Goal: Book appointment/travel/reservation

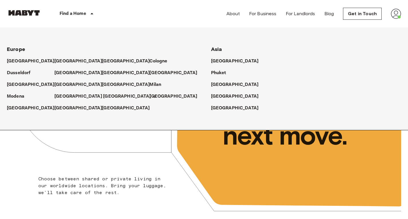
click at [103, 97] on p "[GEOGRAPHIC_DATA]" at bounding box center [127, 96] width 48 height 7
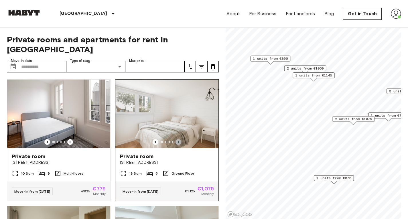
click at [176, 139] on icon "Previous image" at bounding box center [178, 142] width 6 height 6
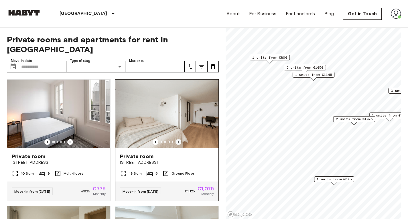
click at [176, 139] on icon "Previous image" at bounding box center [178, 142] width 6 height 6
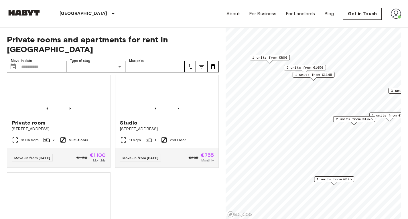
scroll to position [537, 0]
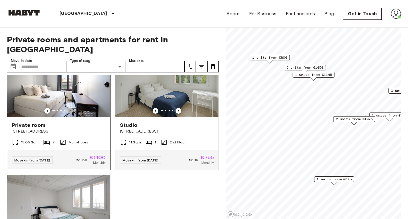
click at [70, 109] on icon "Previous image" at bounding box center [70, 111] width 6 height 6
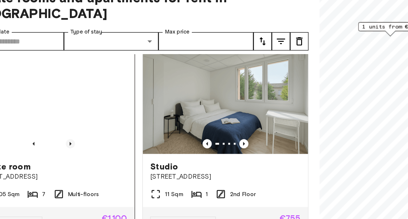
scroll to position [517, 0]
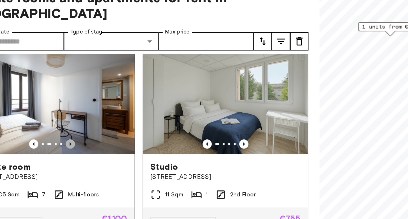
click at [68, 130] on icon "Previous image" at bounding box center [70, 131] width 6 height 6
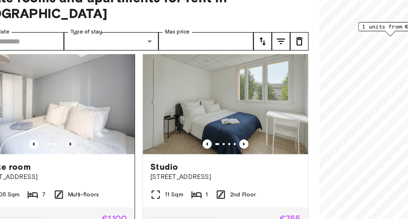
click at [68, 130] on icon "Previous image" at bounding box center [70, 131] width 6 height 6
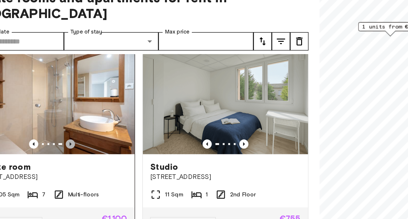
click at [68, 130] on icon "Previous image" at bounding box center [70, 131] width 6 height 6
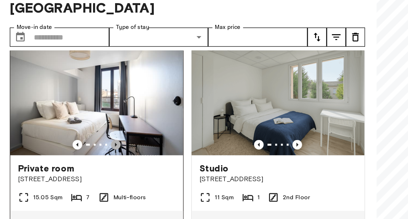
click at [71, 129] on icon "Previous image" at bounding box center [70, 131] width 6 height 6
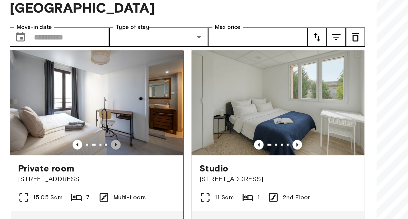
click at [71, 129] on icon "Previous image" at bounding box center [70, 131] width 6 height 6
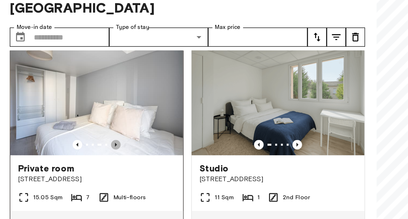
click at [71, 129] on icon "Previous image" at bounding box center [70, 131] width 6 height 6
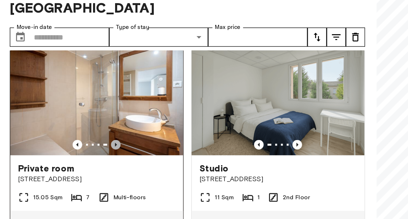
click at [71, 129] on icon "Previous image" at bounding box center [70, 131] width 6 height 6
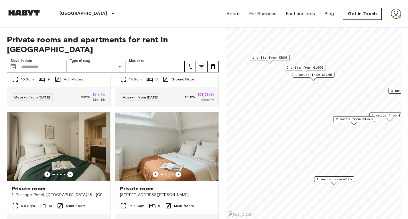
scroll to position [0, 0]
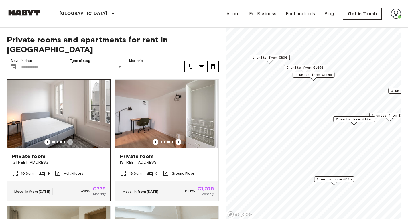
click at [67, 139] on icon "Previous image" at bounding box center [70, 142] width 6 height 6
